Goal: Information Seeking & Learning: Learn about a topic

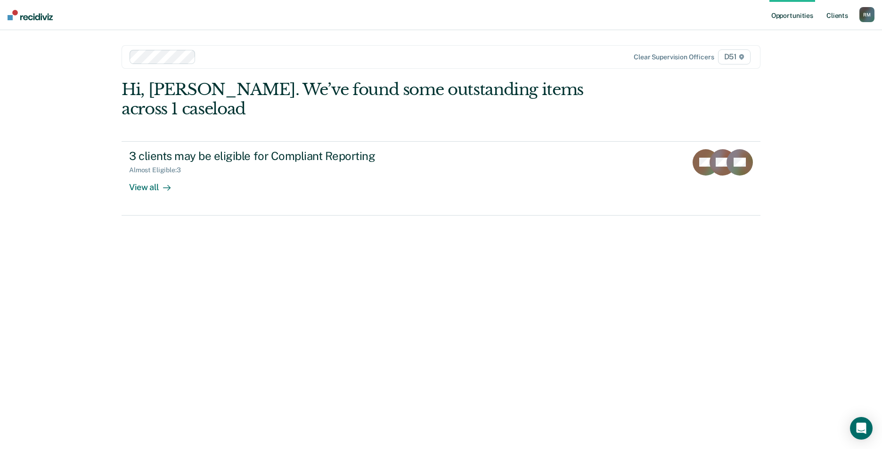
click at [838, 11] on link "Client s" at bounding box center [836, 15] width 25 height 30
click at [836, 15] on link "Client s" at bounding box center [836, 15] width 25 height 30
click at [838, 14] on link "Client s" at bounding box center [836, 15] width 25 height 30
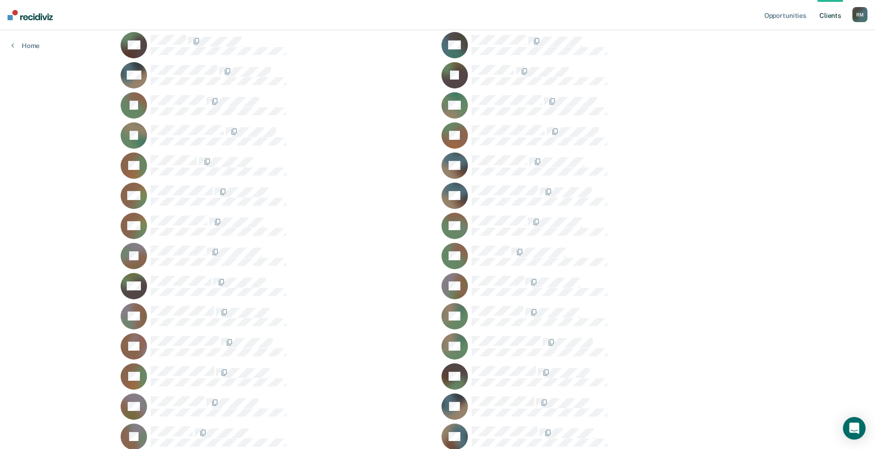
scroll to position [399, 0]
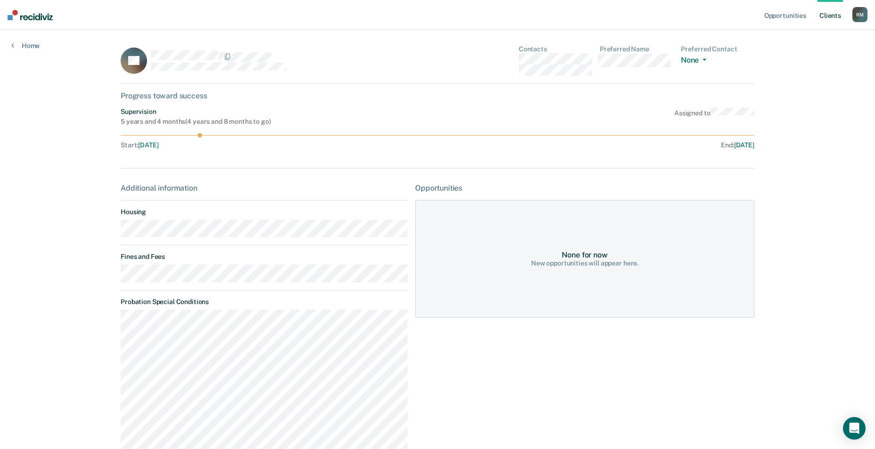
click at [830, 18] on link "Client s" at bounding box center [829, 15] width 25 height 30
click at [823, 15] on link "Client s" at bounding box center [829, 15] width 25 height 30
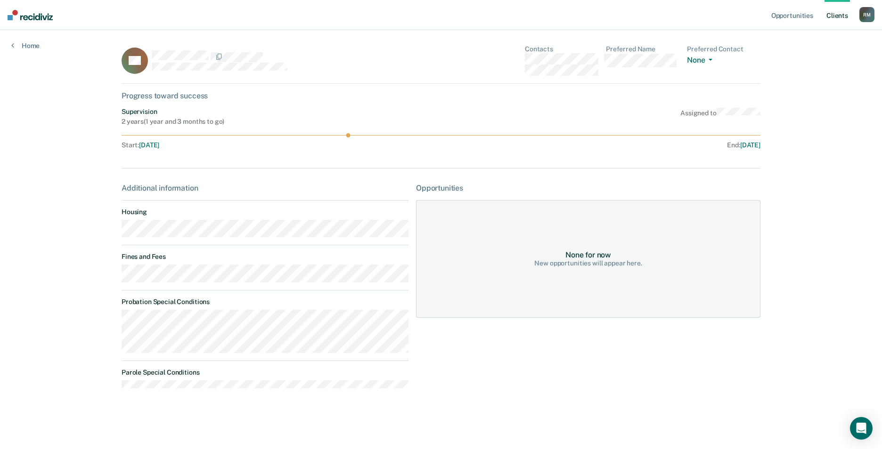
click at [836, 14] on link "Client s" at bounding box center [836, 15] width 25 height 30
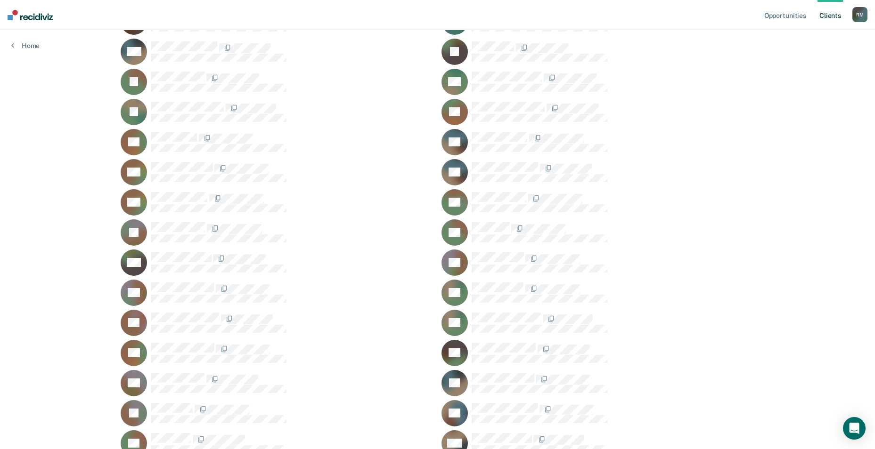
scroll to position [399, 0]
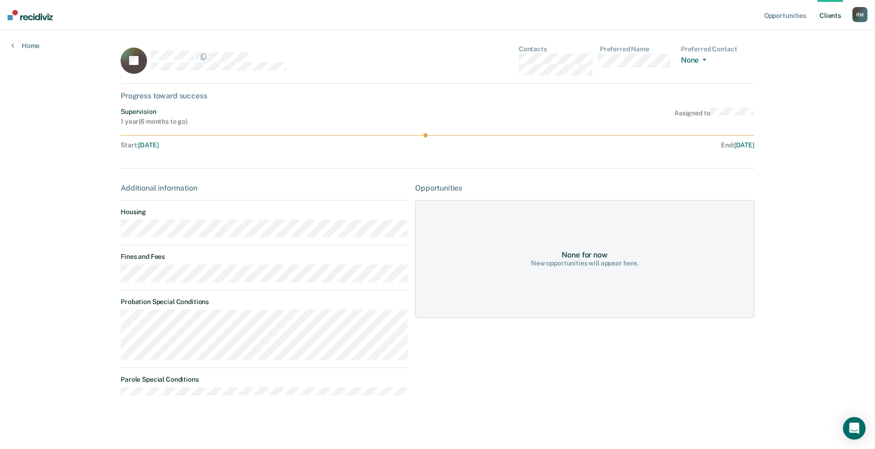
click at [822, 12] on link "Client s" at bounding box center [829, 15] width 25 height 30
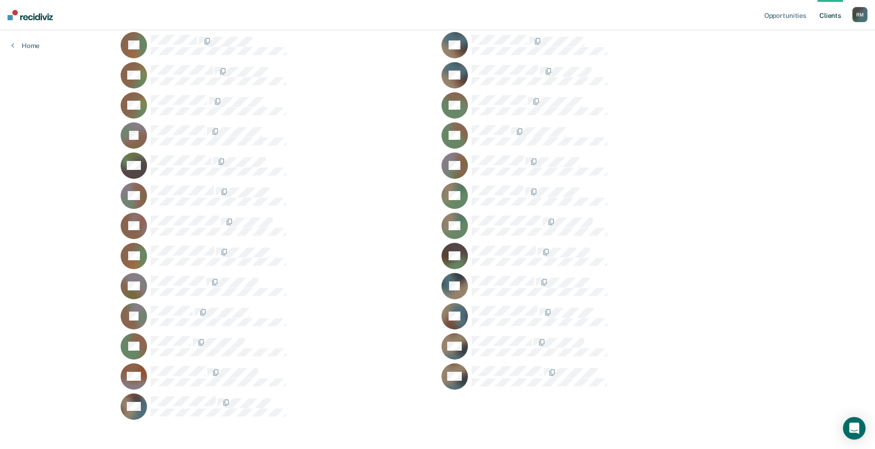
scroll to position [540, 0]
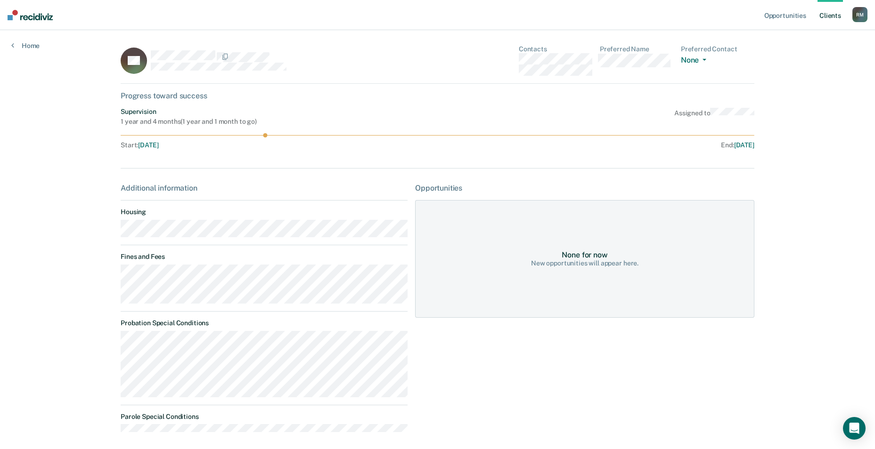
click at [828, 17] on link "Client s" at bounding box center [829, 15] width 25 height 30
